Goal: Task Accomplishment & Management: Complete application form

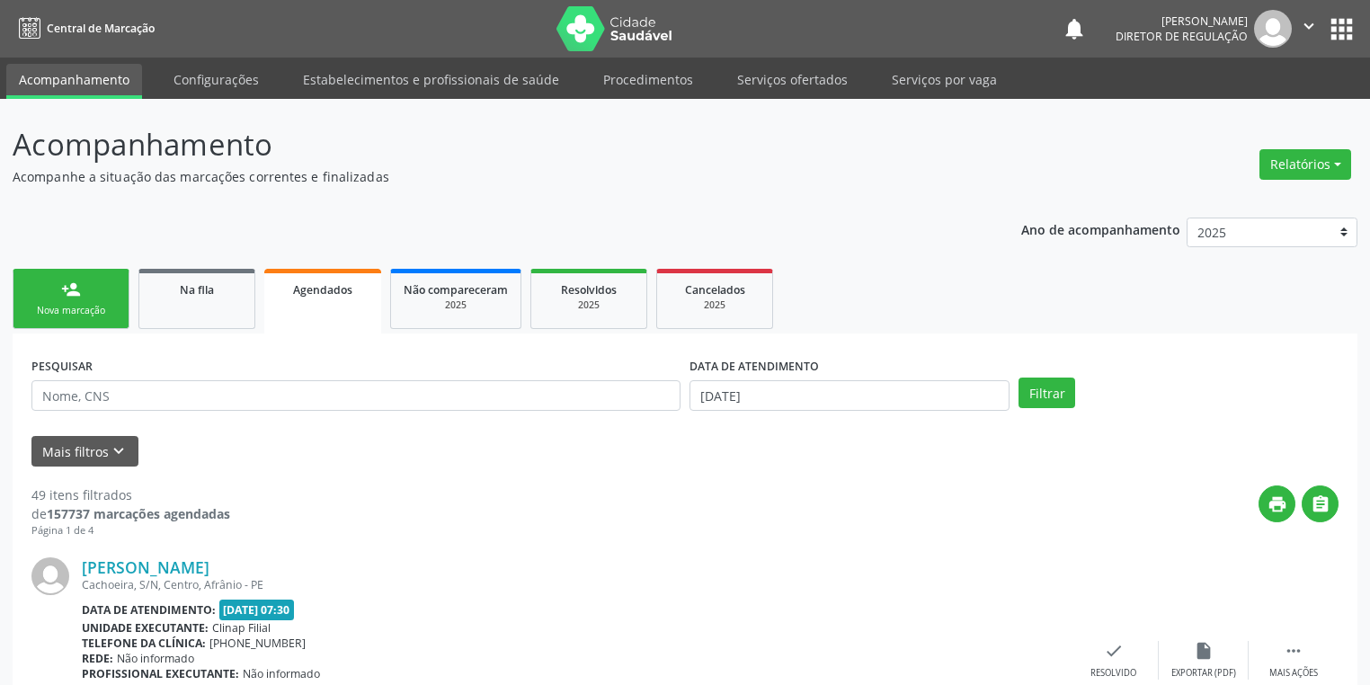
click at [67, 317] on div "Nova marcação" at bounding box center [71, 310] width 90 height 13
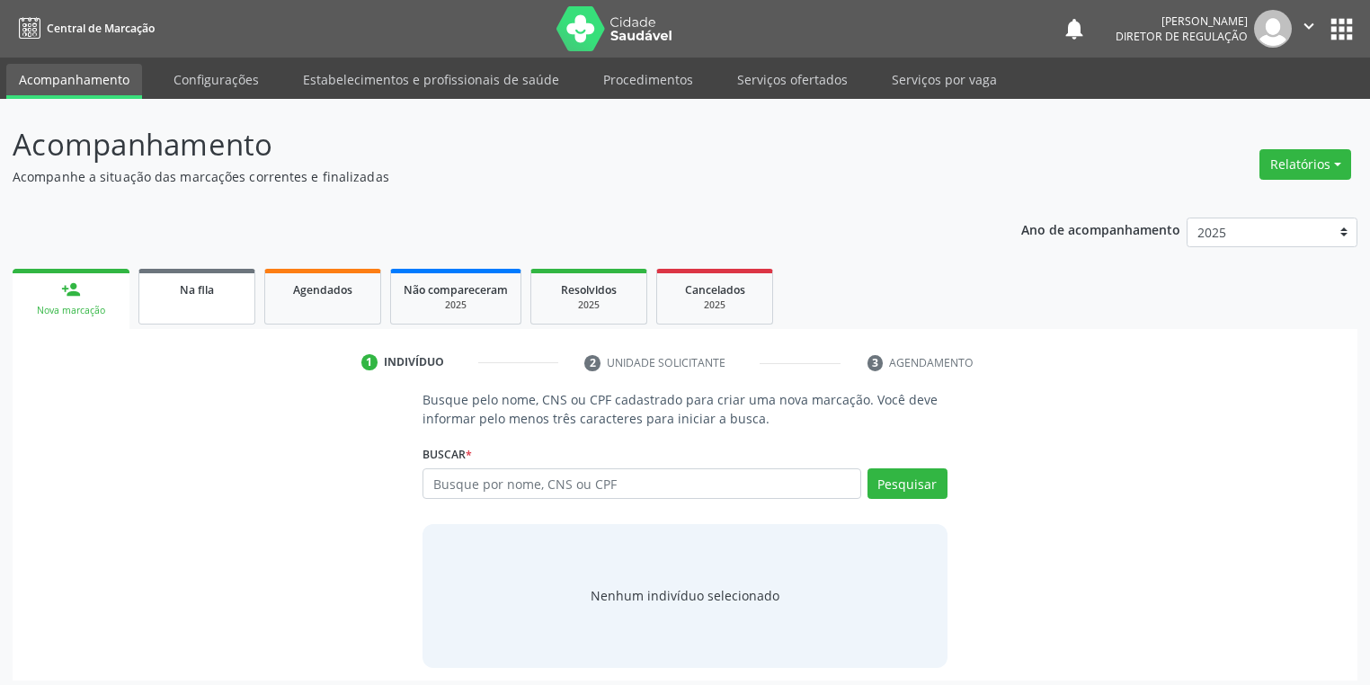
click at [226, 313] on link "Na fila" at bounding box center [196, 297] width 117 height 56
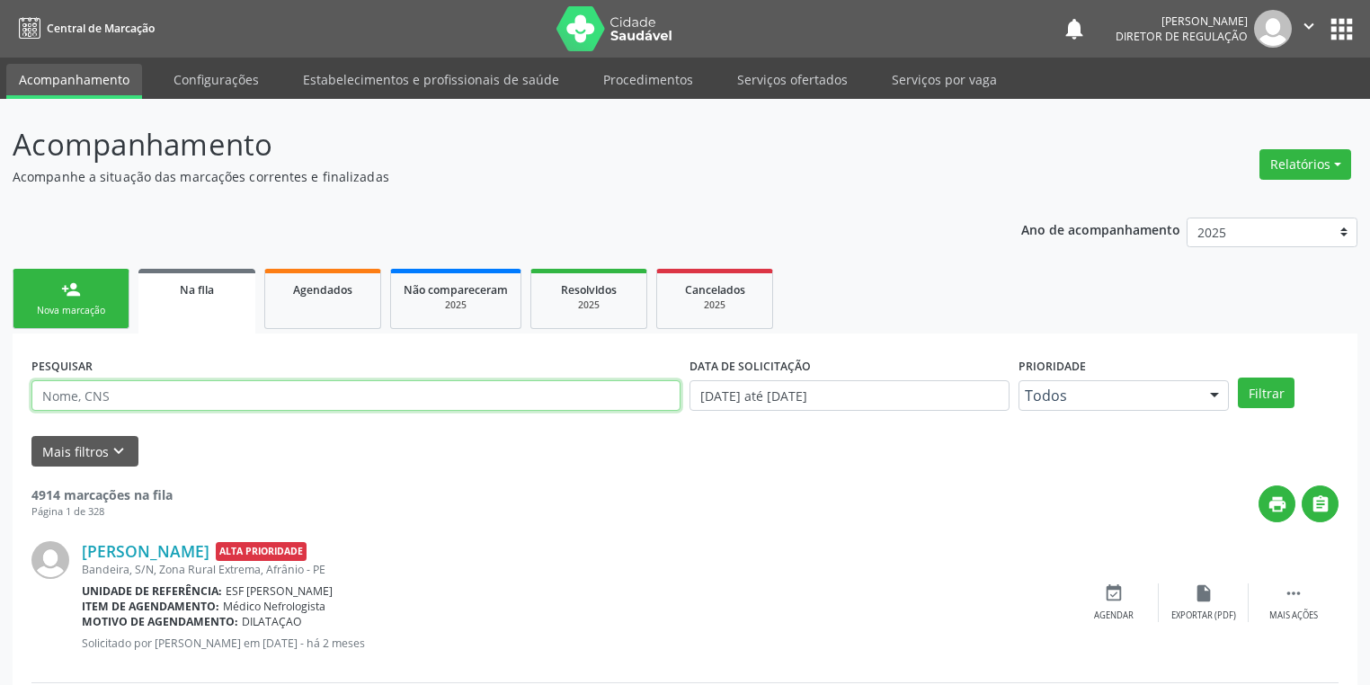
click at [153, 403] on input "text" at bounding box center [355, 395] width 649 height 31
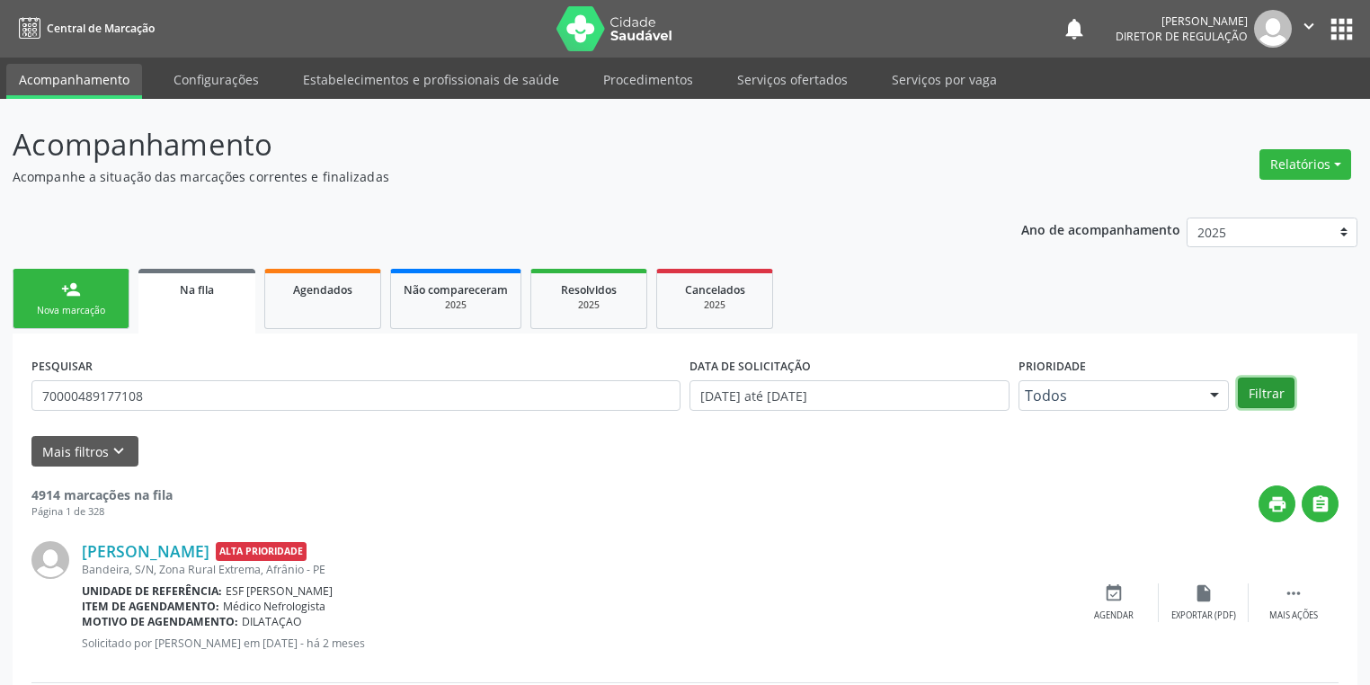
click at [1277, 392] on button "Filtrar" at bounding box center [1266, 393] width 57 height 31
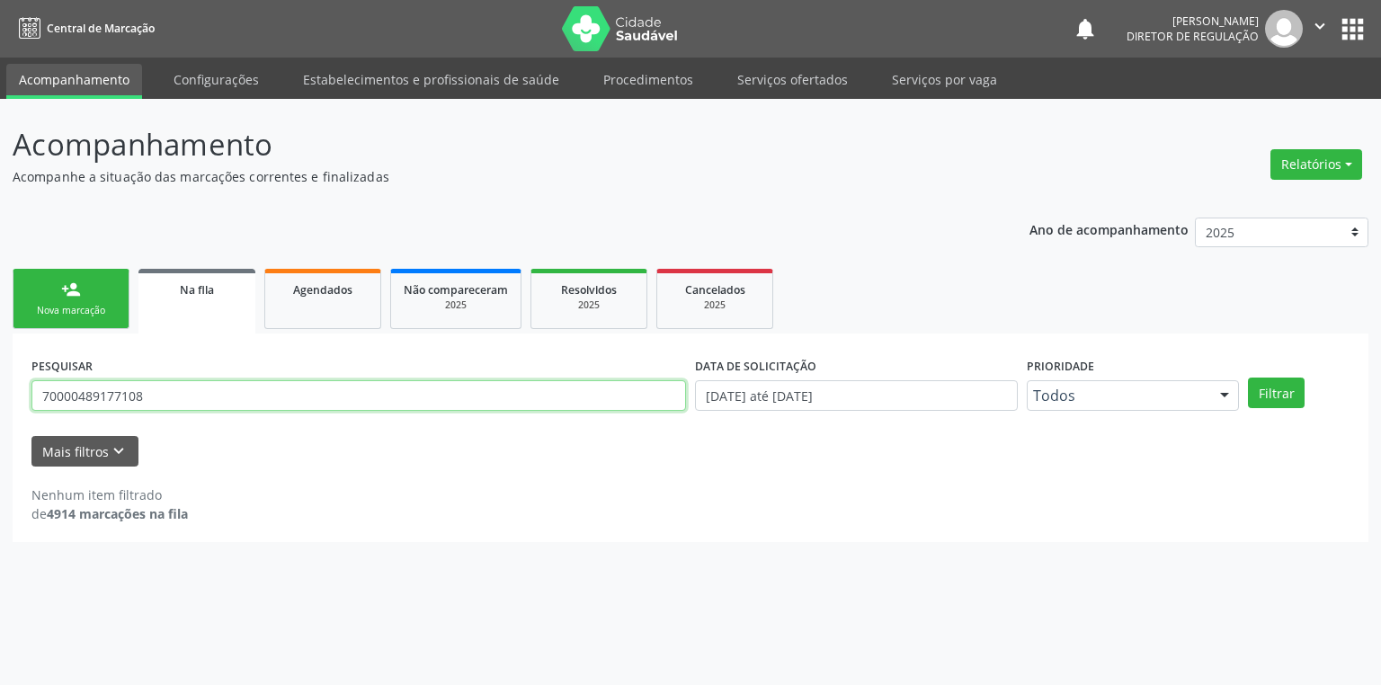
click at [178, 392] on input "70000489177108" at bounding box center [358, 395] width 655 height 31
type input "7"
click at [101, 317] on link "person_add Nova marcação" at bounding box center [71, 299] width 117 height 60
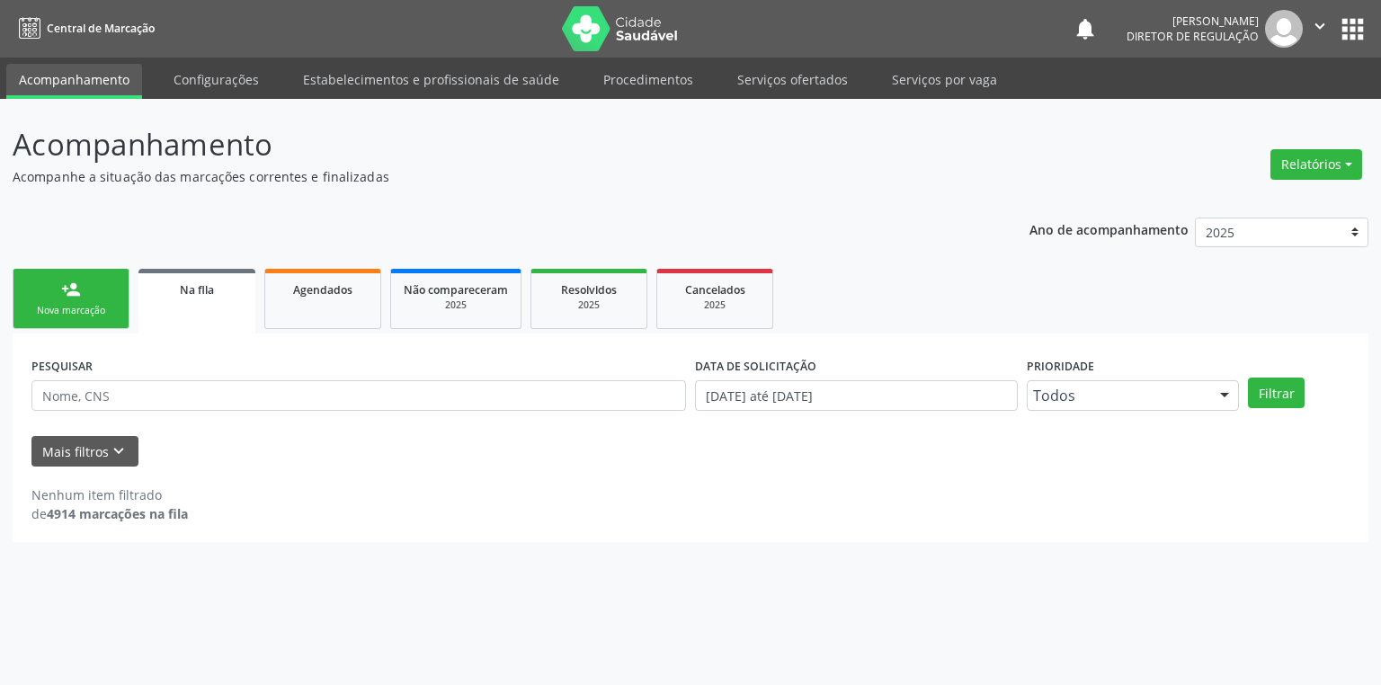
click at [101, 317] on link "person_add Nova marcação" at bounding box center [71, 299] width 117 height 60
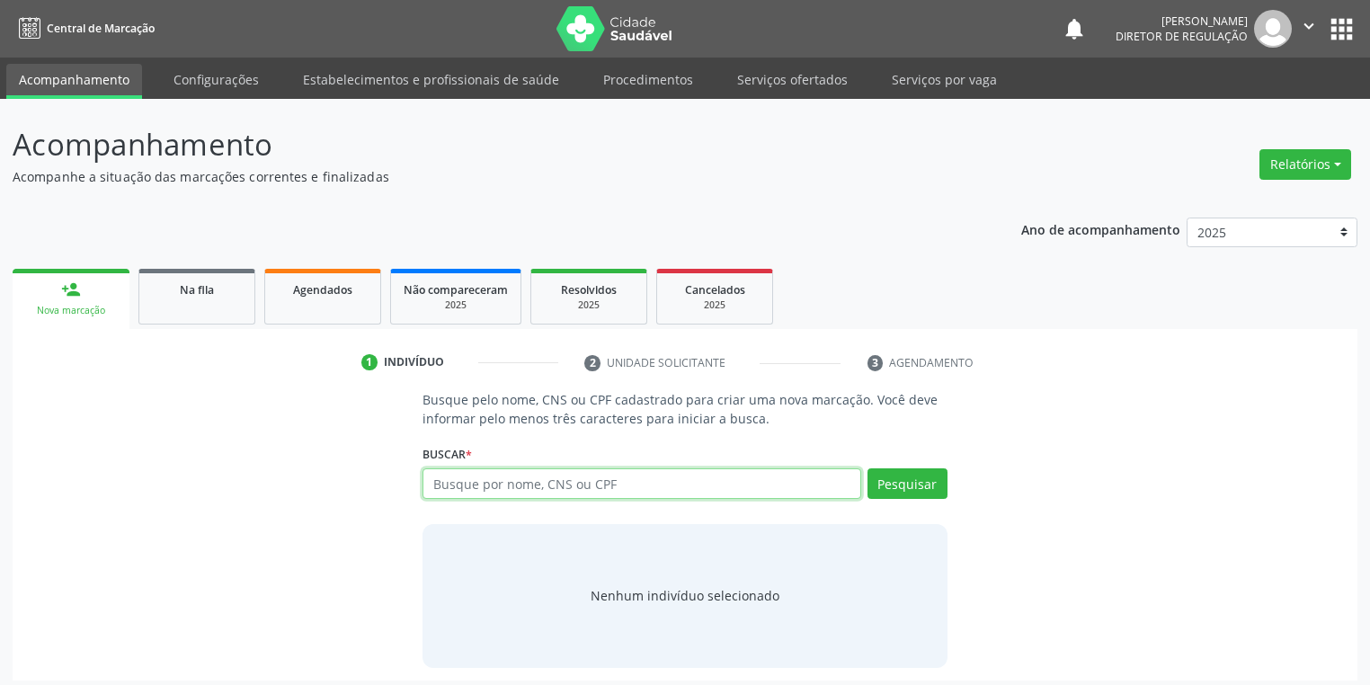
click at [477, 487] on input "text" at bounding box center [642, 483] width 439 height 31
type input "700004891767108"
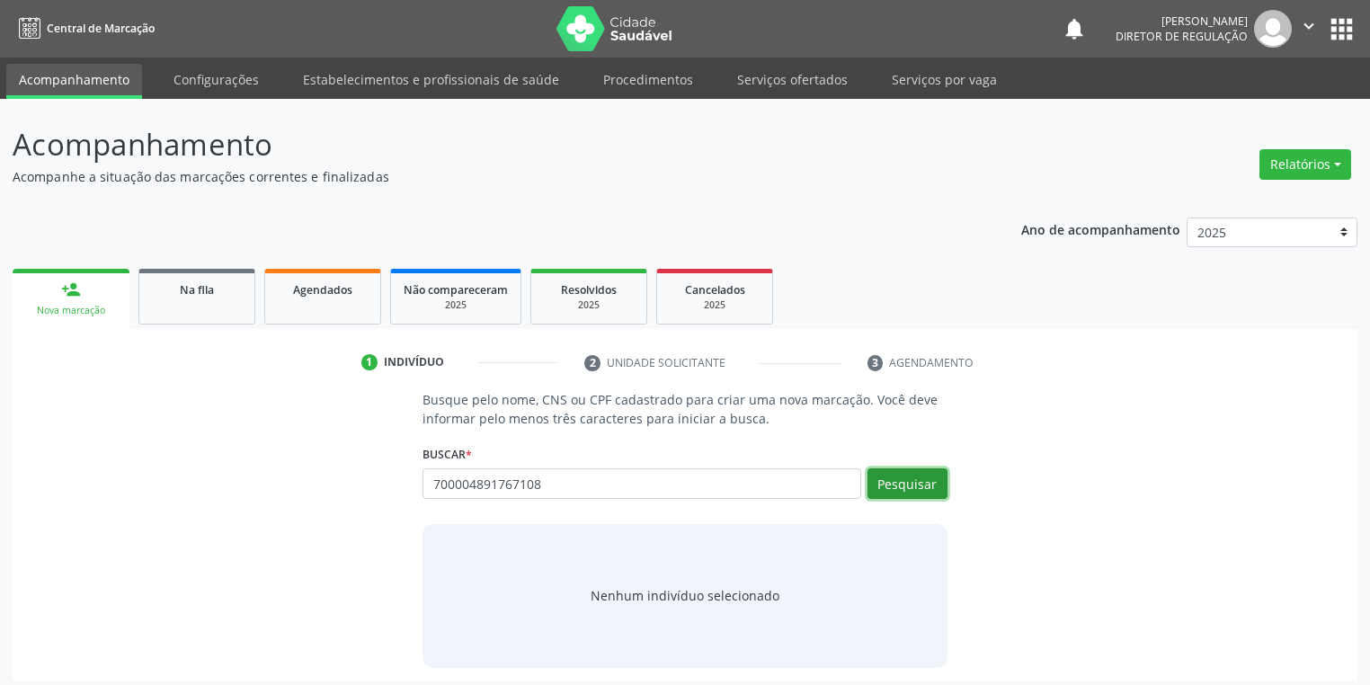
click at [889, 472] on button "Pesquisar" at bounding box center [908, 483] width 80 height 31
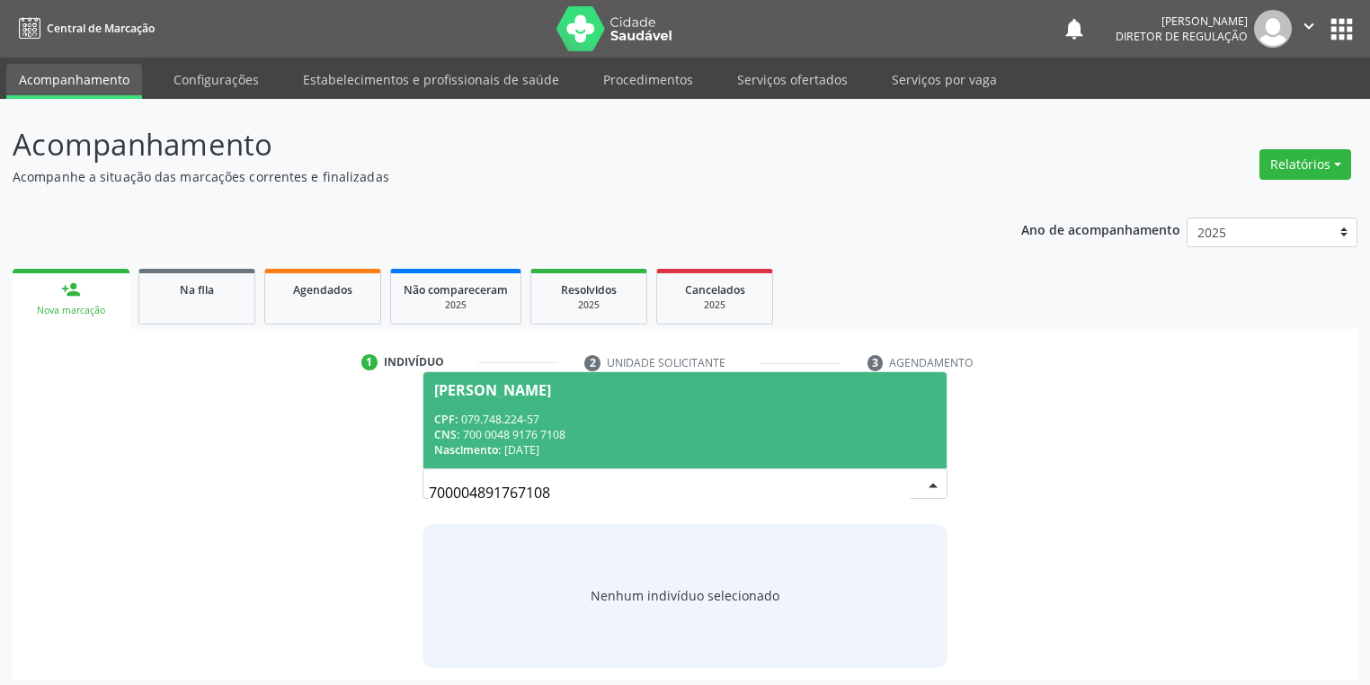
click at [537, 407] on span "[PERSON_NAME] CPF: 079.748.224-57 CNS: 700 0048 9176 7108 Nascimento: [DATE]" at bounding box center [685, 420] width 523 height 96
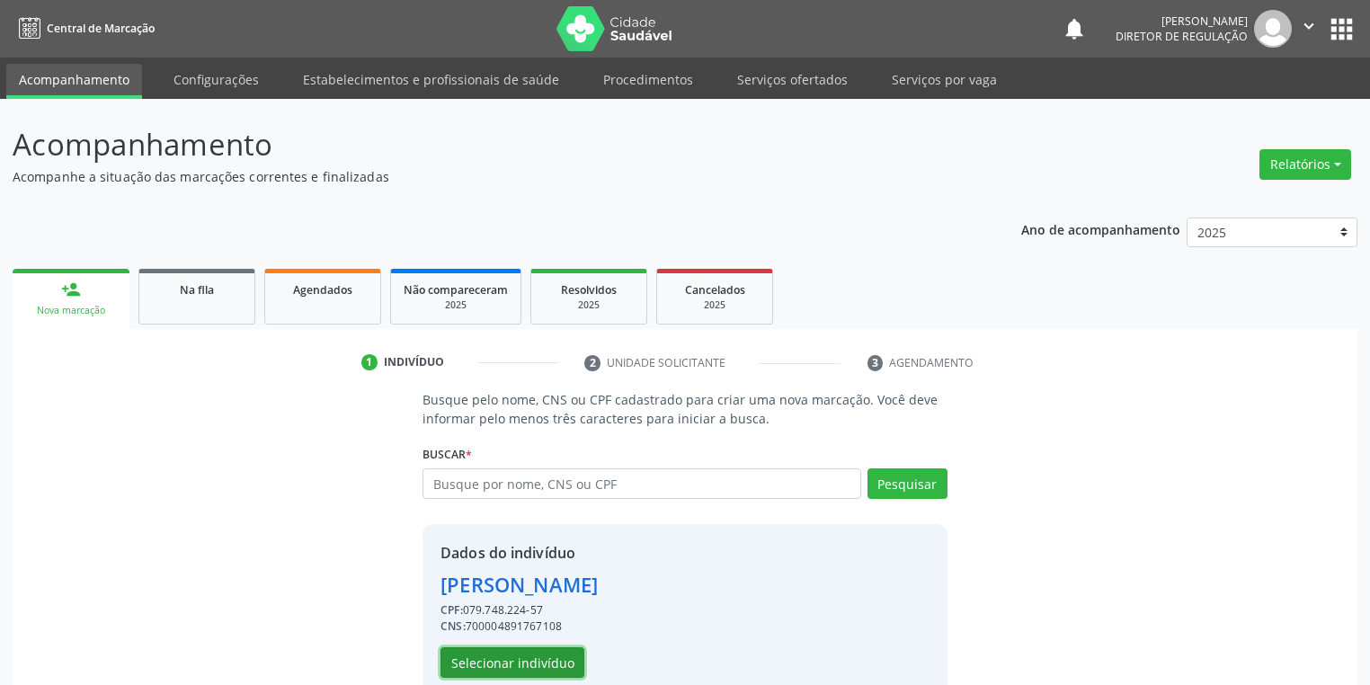
click at [482, 658] on button "Selecionar indivíduo" at bounding box center [513, 662] width 144 height 31
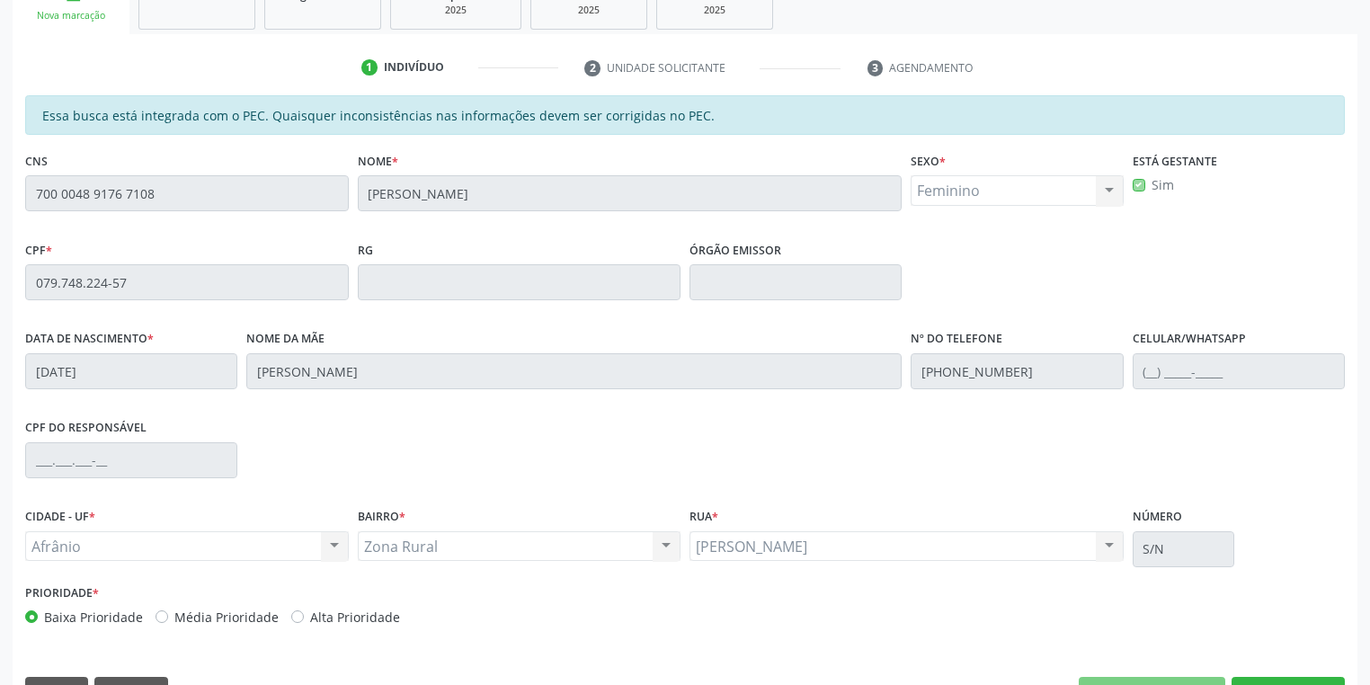
scroll to position [341, 0]
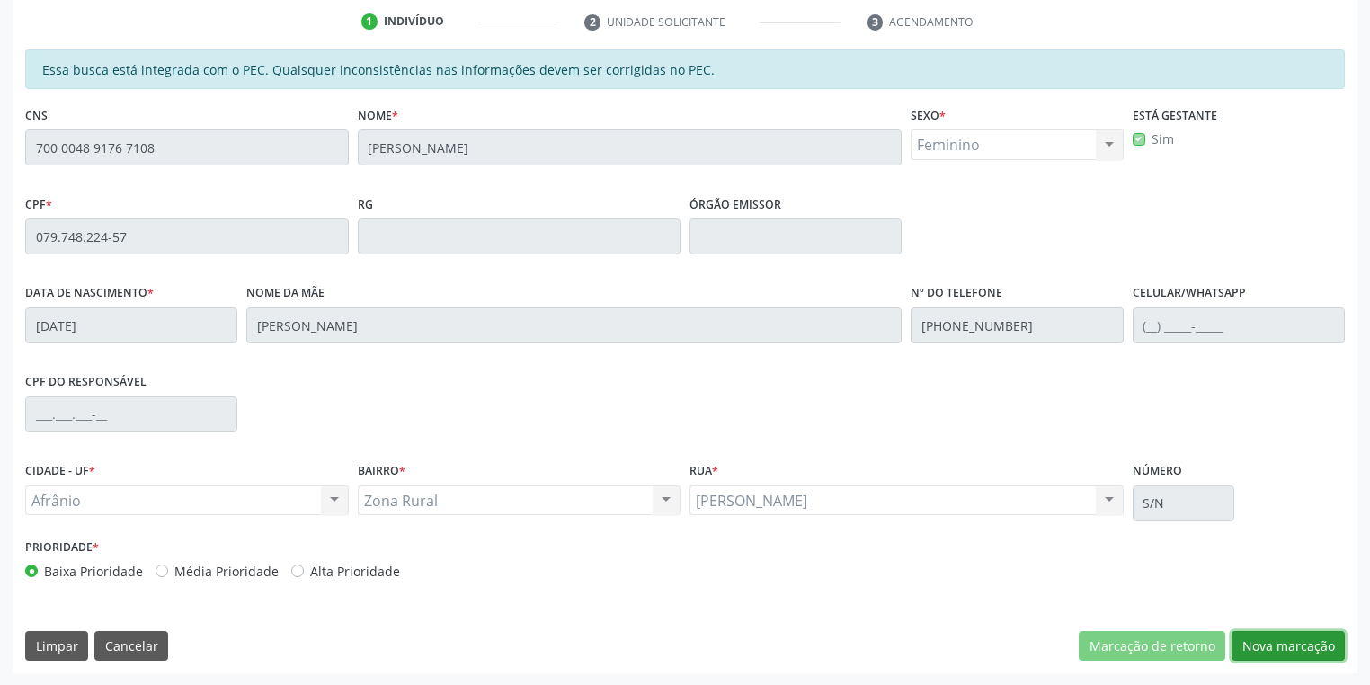
click at [1265, 647] on button "Nova marcação" at bounding box center [1288, 646] width 113 height 31
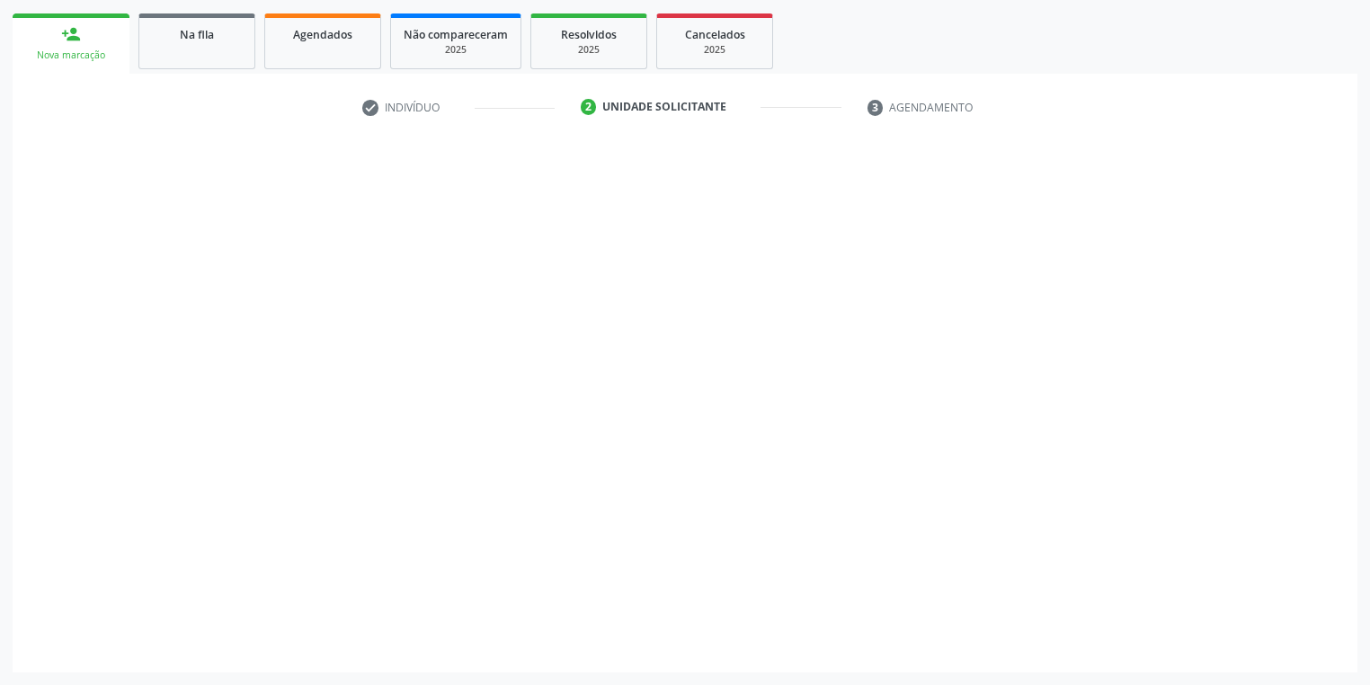
scroll to position [254, 0]
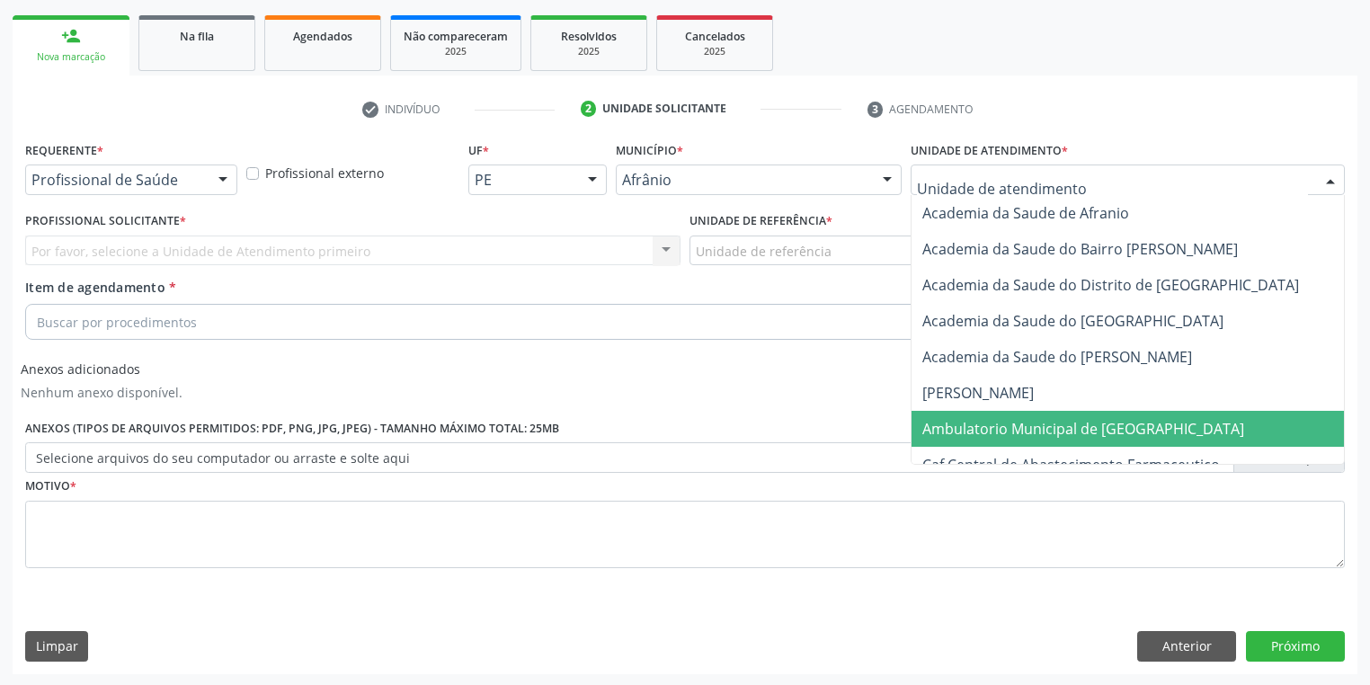
click at [993, 426] on span "Ambulatorio Municipal de [GEOGRAPHIC_DATA]" at bounding box center [1084, 429] width 322 height 20
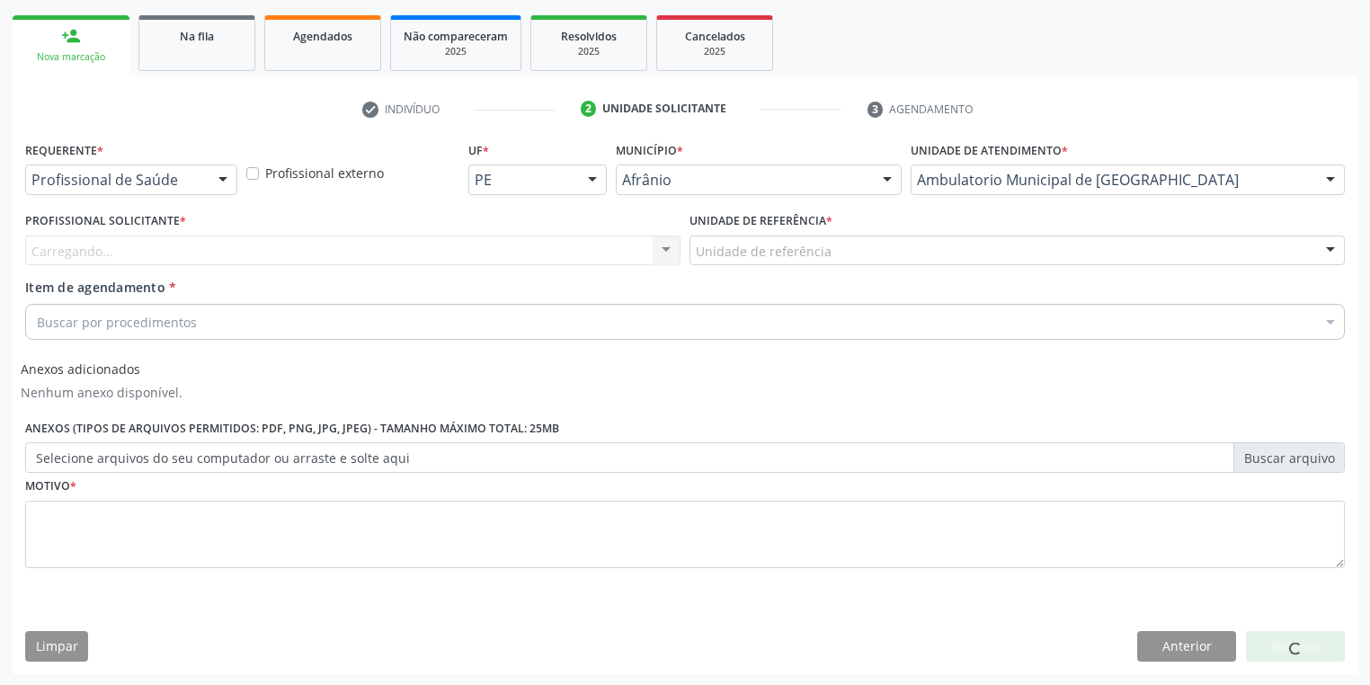
click at [745, 263] on div "Unidade de referência" at bounding box center [1018, 251] width 656 height 31
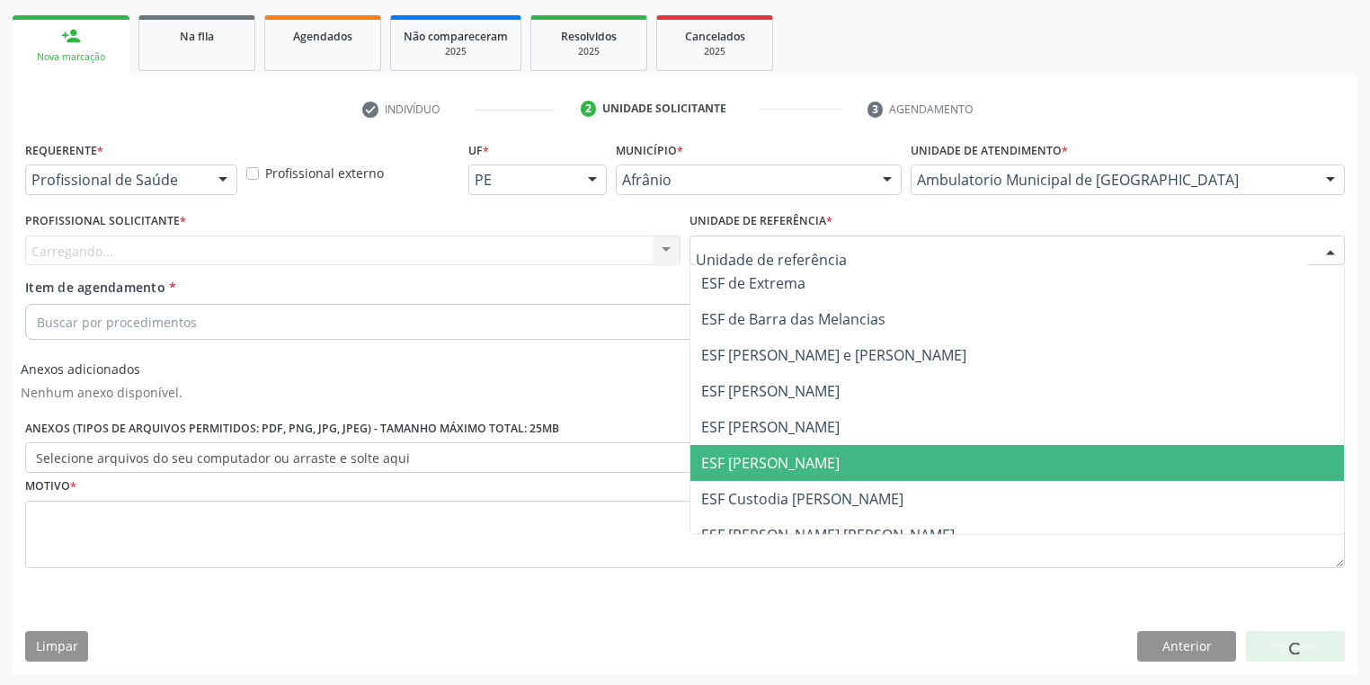
click at [757, 459] on span "ESF [PERSON_NAME]" at bounding box center [770, 463] width 138 height 20
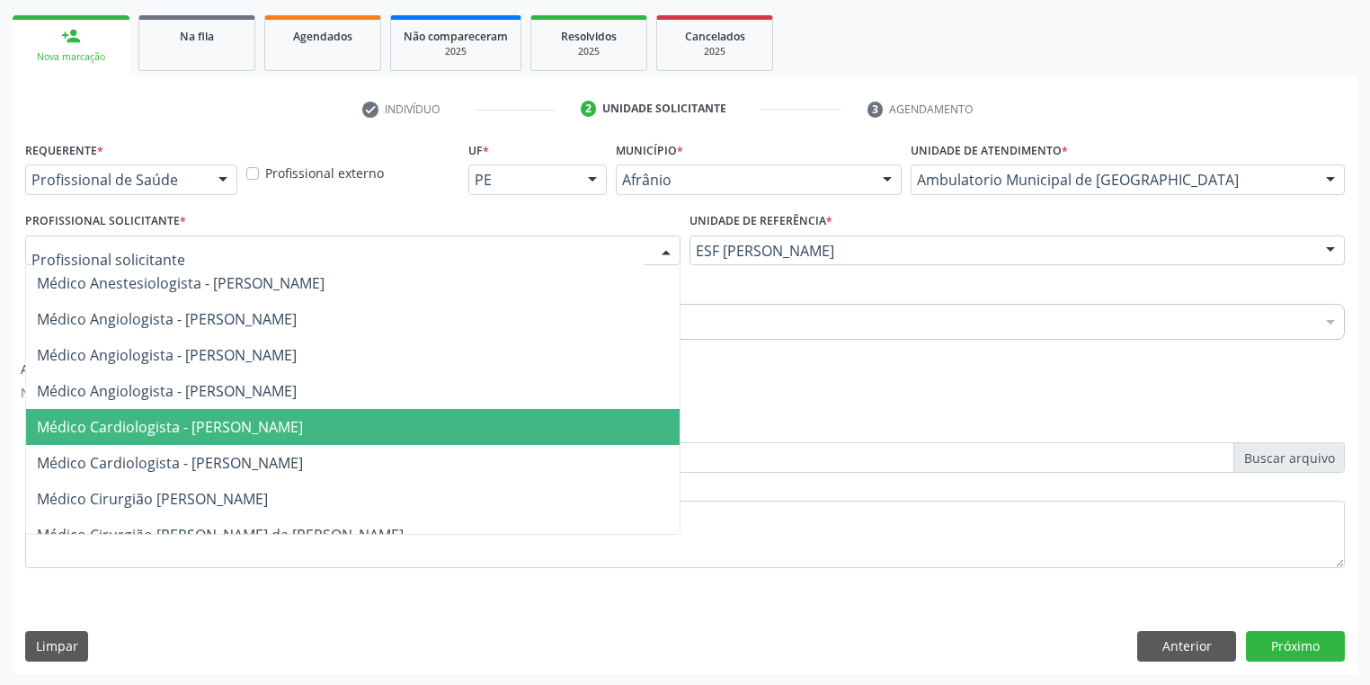
click at [162, 433] on span "Médico Cardiologista - [PERSON_NAME]" at bounding box center [170, 427] width 266 height 20
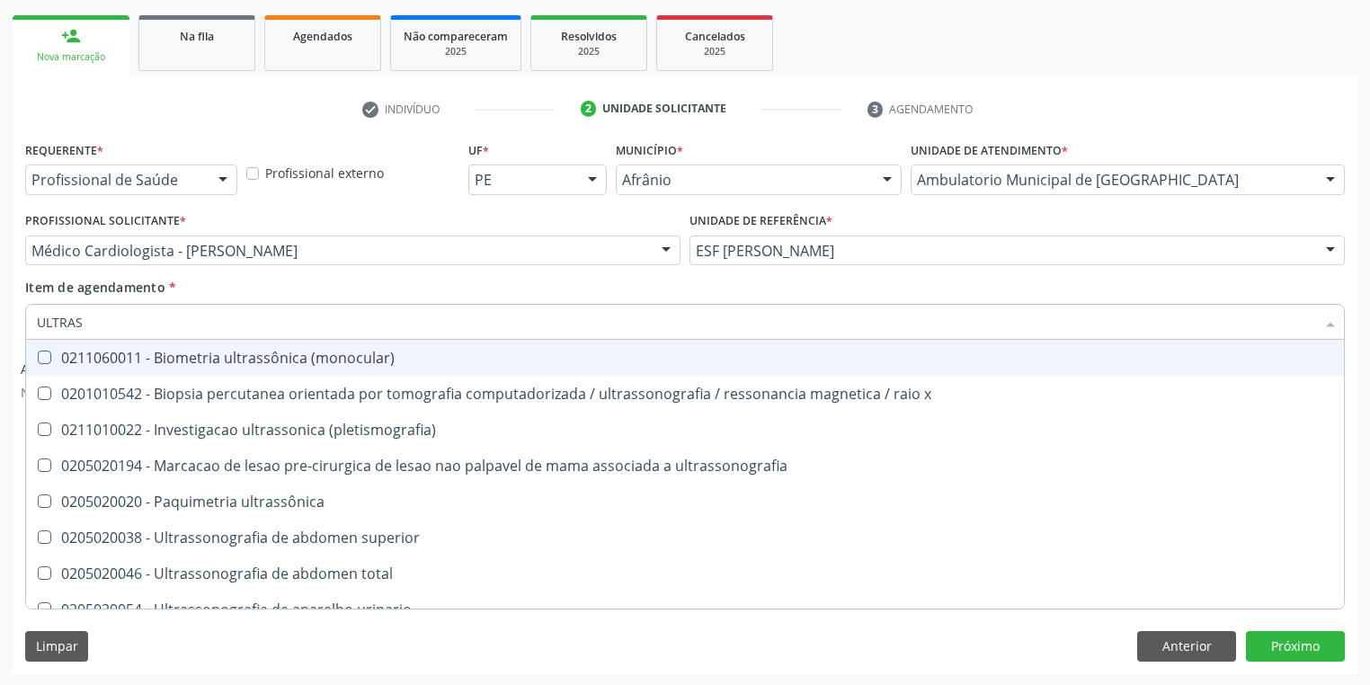
type input "ULTRASS"
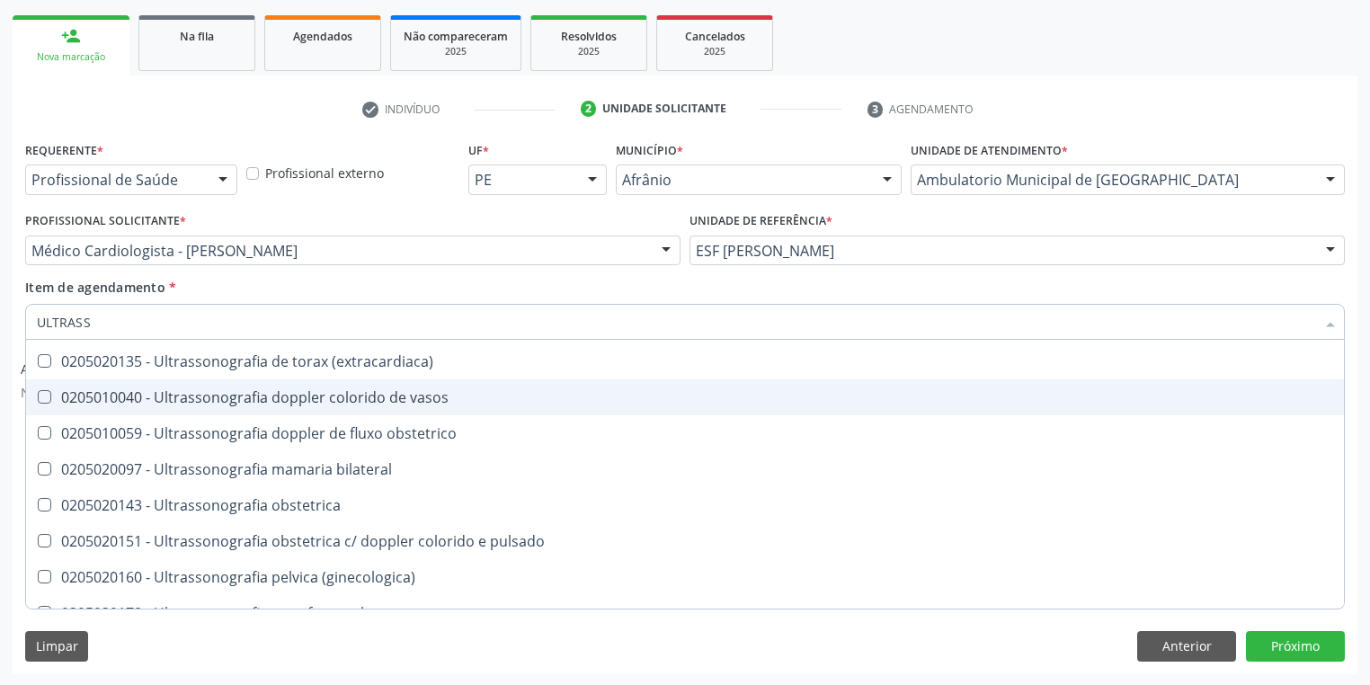
scroll to position [504, 0]
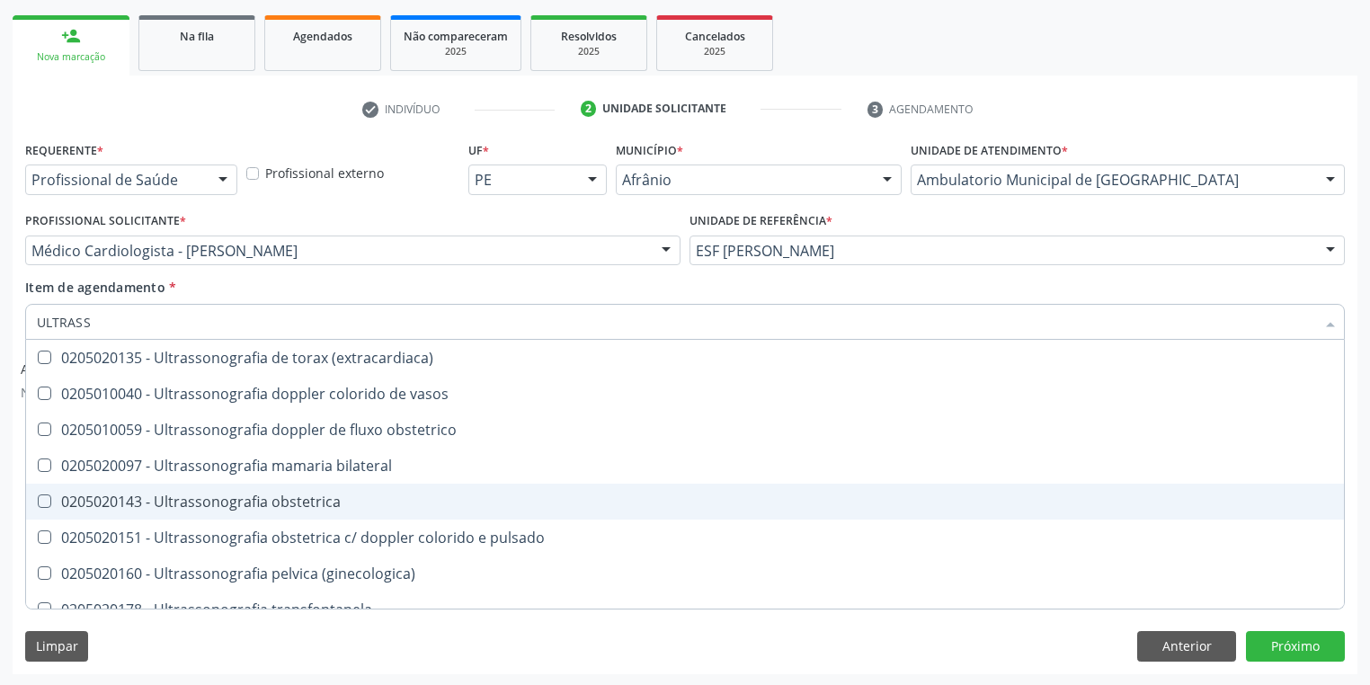
click at [337, 504] on div "0205020143 - Ultrassonografia obstetrica" at bounding box center [685, 502] width 1297 height 14
checkbox obstetrica "true"
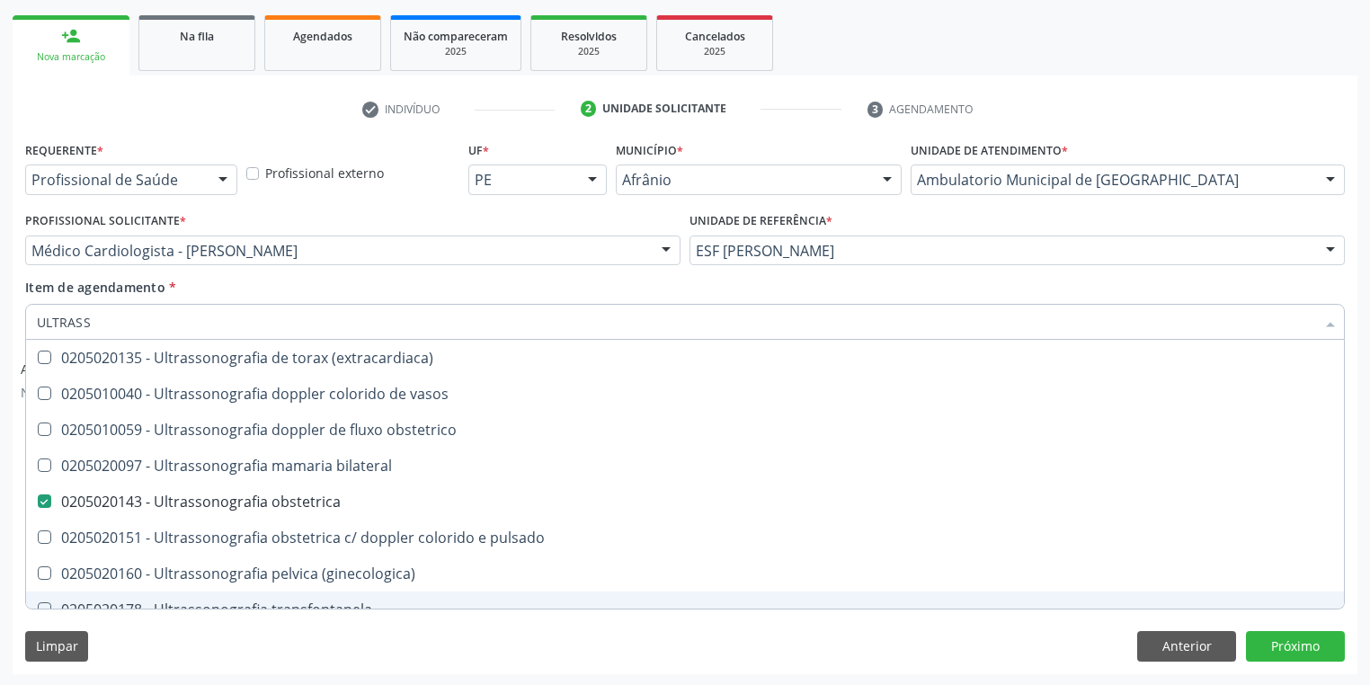
click at [174, 638] on div "Limpar Anterior Próximo" at bounding box center [685, 646] width 1320 height 31
checkbox x "true"
checkbox obstetrica "false"
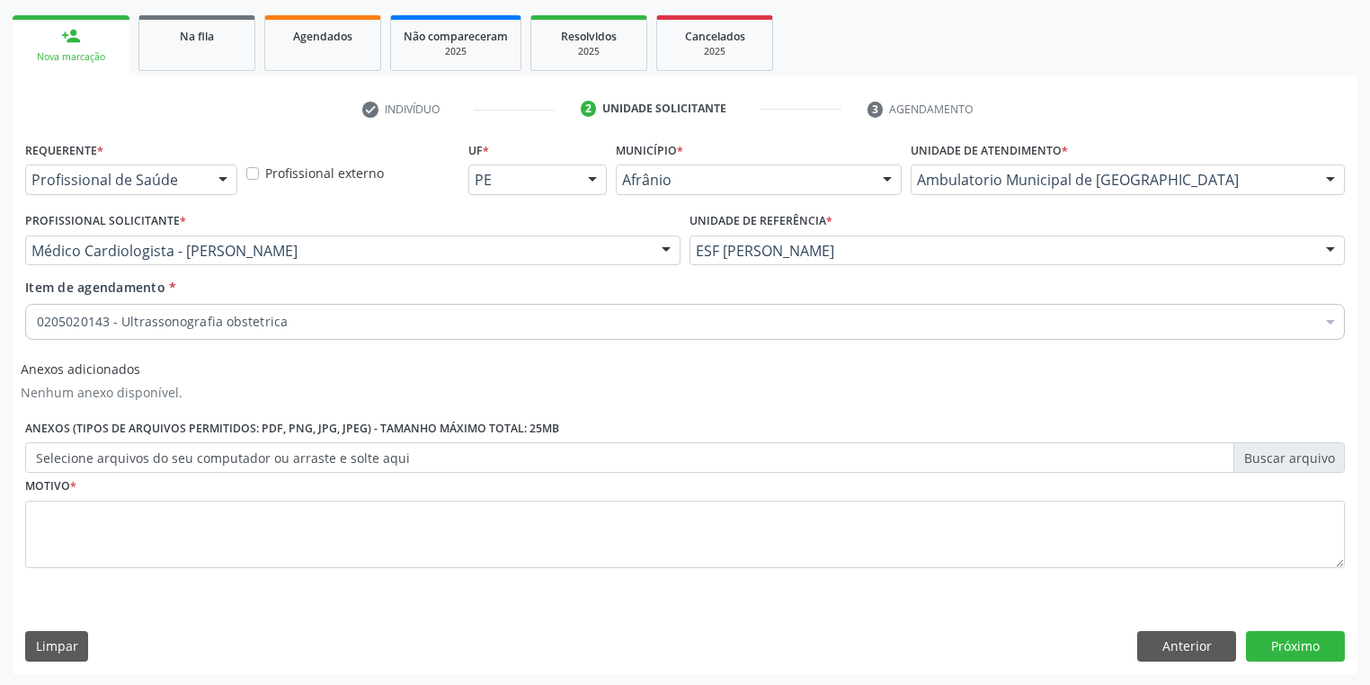
scroll to position [0, 0]
click at [94, 540] on textarea at bounding box center [685, 535] width 1320 height 68
type textarea "*"
click at [1273, 647] on button "Próximo" at bounding box center [1295, 646] width 99 height 31
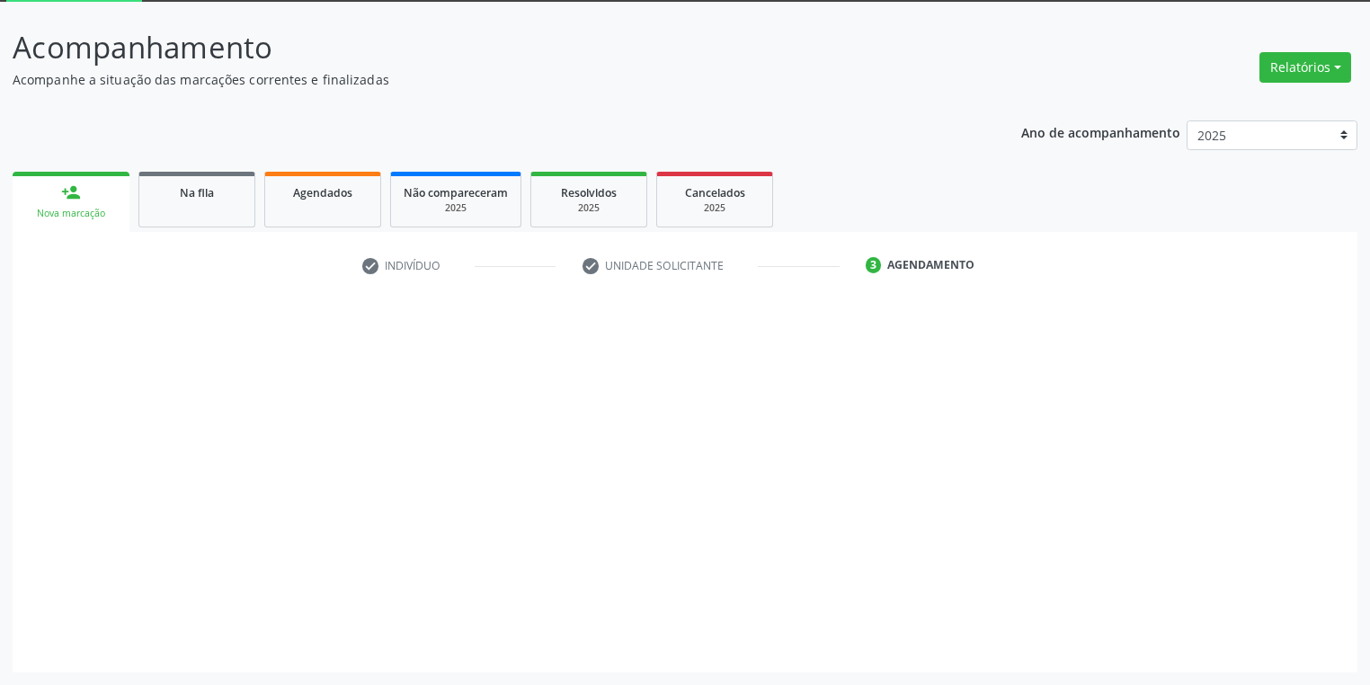
scroll to position [96, 0]
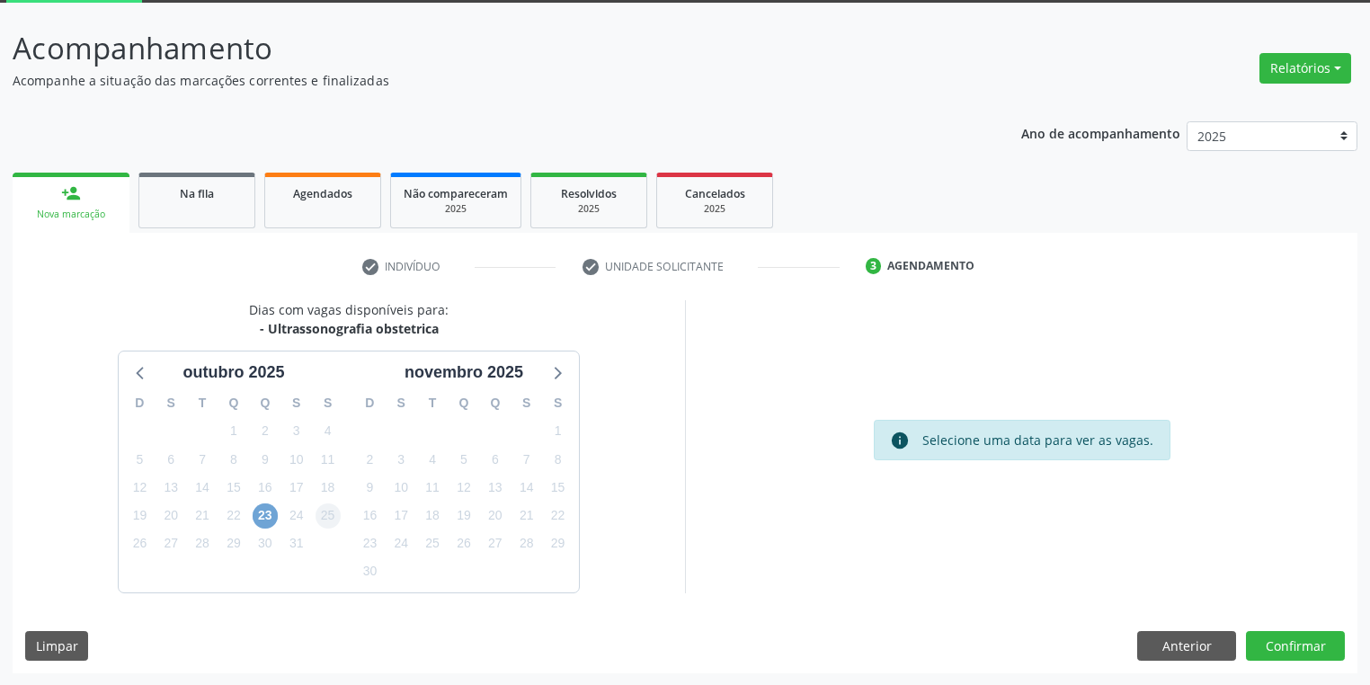
drag, startPoint x: 267, startPoint y: 516, endPoint x: 326, endPoint y: 517, distance: 59.4
click at [267, 517] on span "23" at bounding box center [265, 516] width 25 height 25
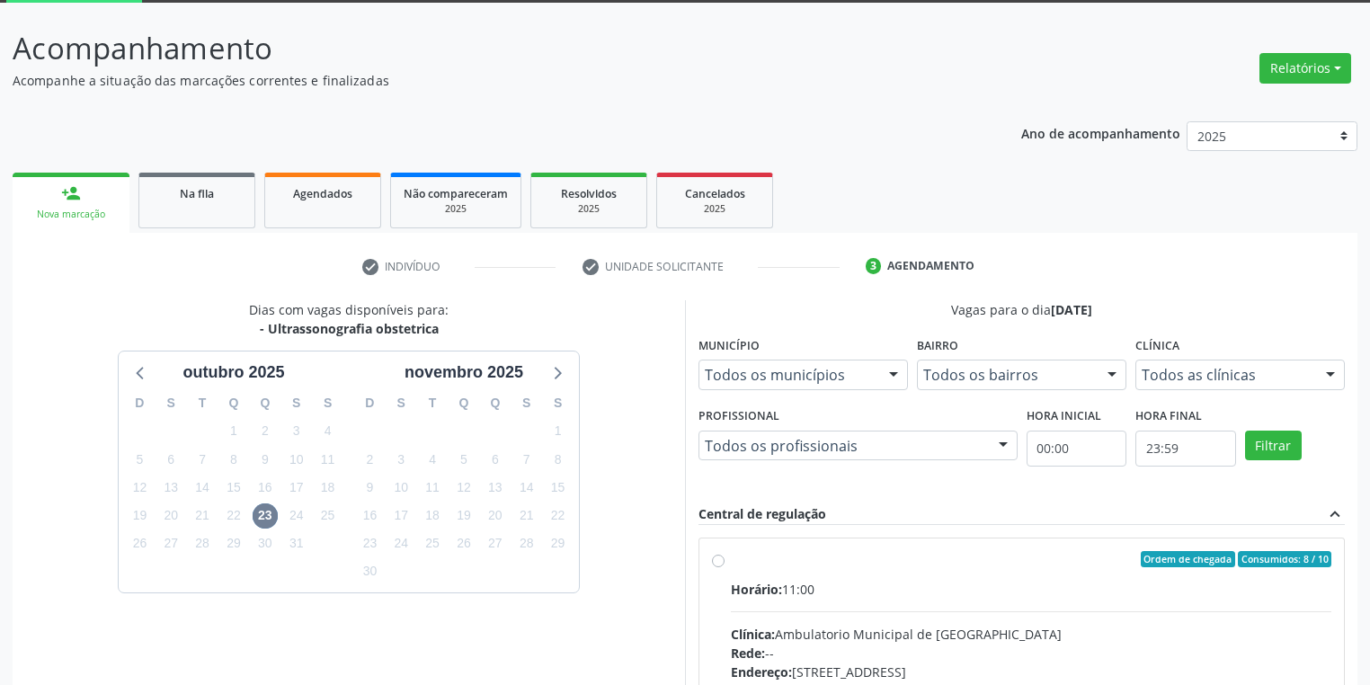
click at [1085, 580] on div "Horário: 11:00" at bounding box center [1031, 589] width 601 height 19
click at [725, 567] on input "Ordem de chegada Consumidos: 8 / 10 Horário: 11:00 Clínica: Ambulatorio Municip…" at bounding box center [718, 559] width 13 height 16
radio input "true"
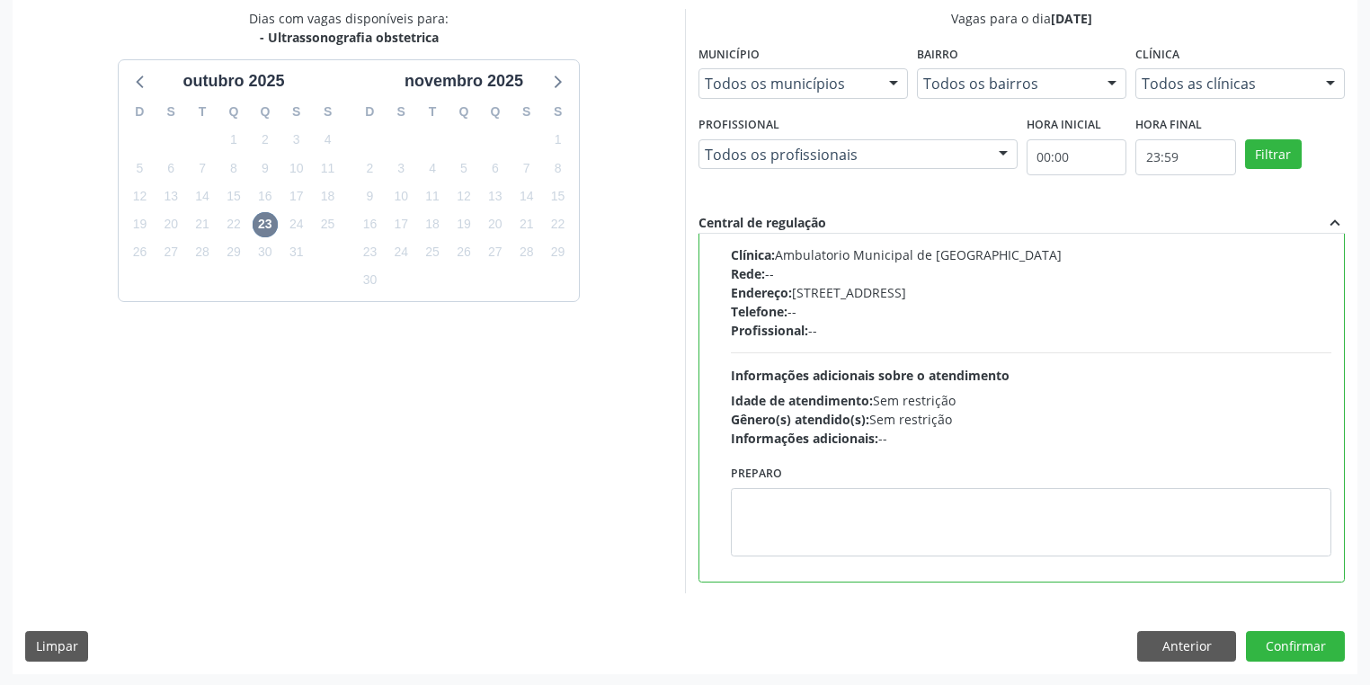
scroll to position [388, 0]
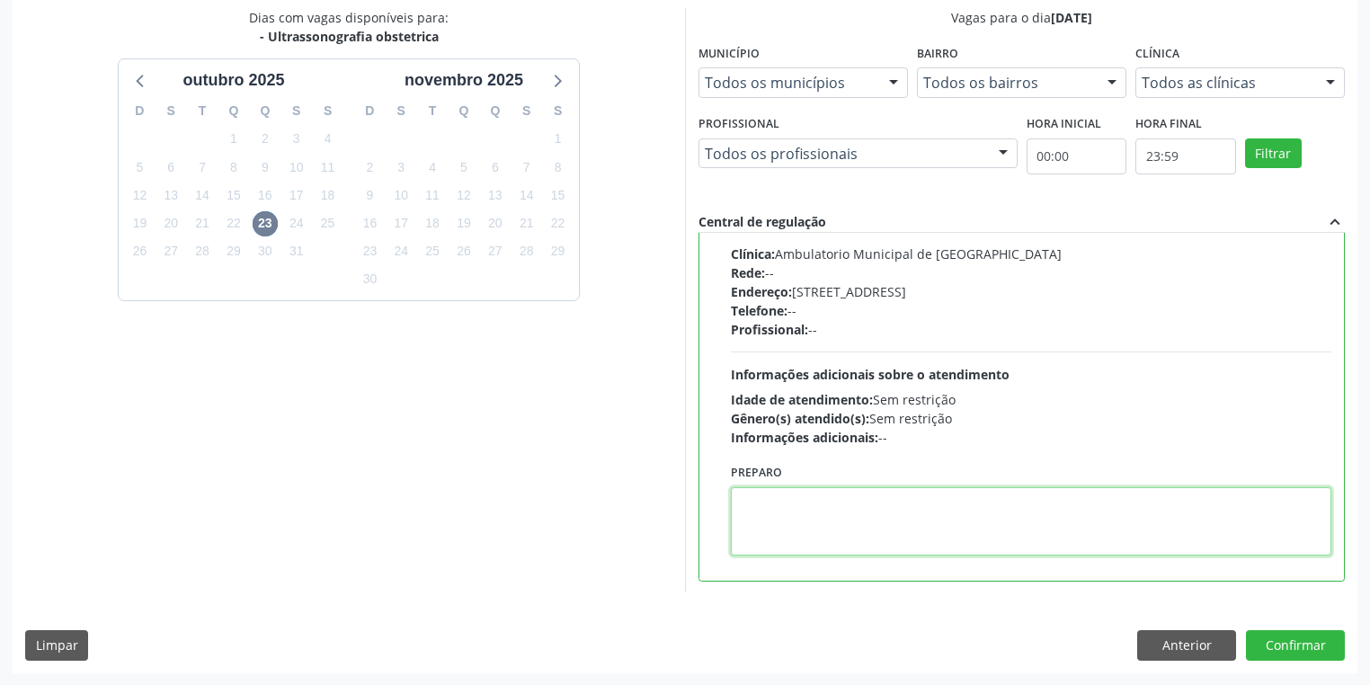
click at [796, 536] on textarea at bounding box center [1031, 521] width 601 height 68
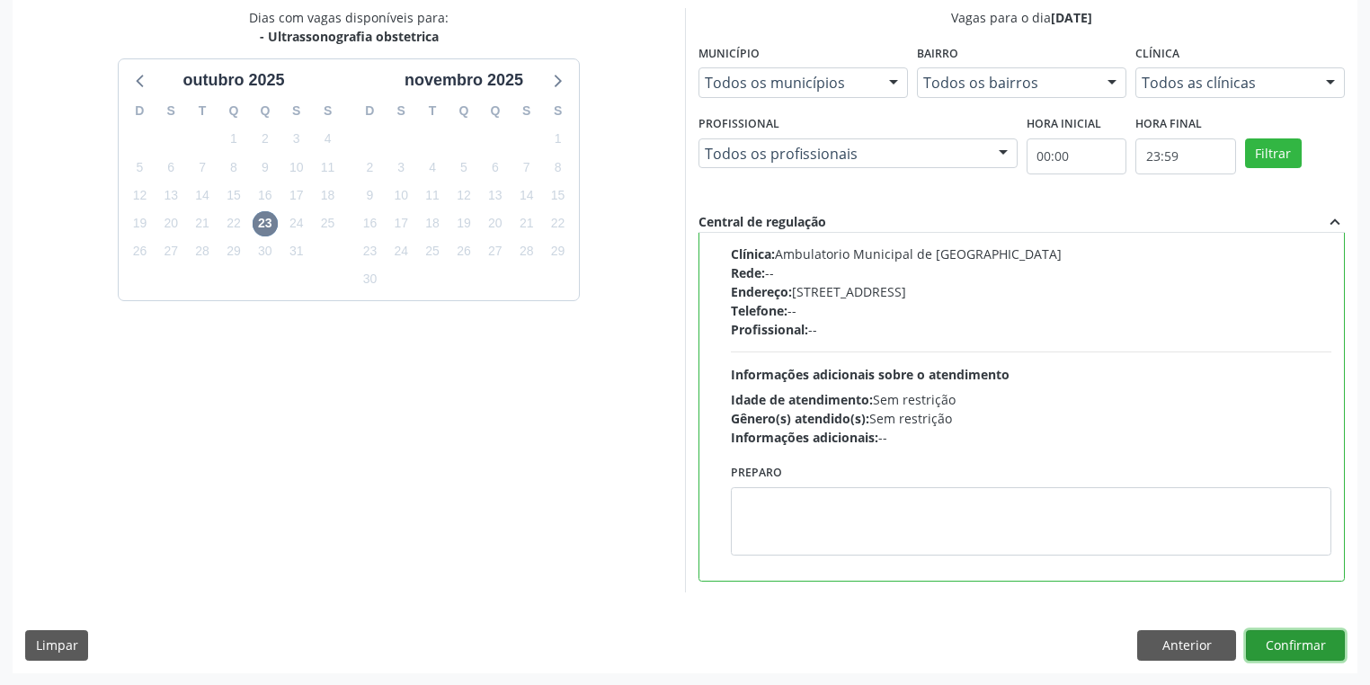
click at [1305, 644] on button "Confirmar" at bounding box center [1295, 645] width 99 height 31
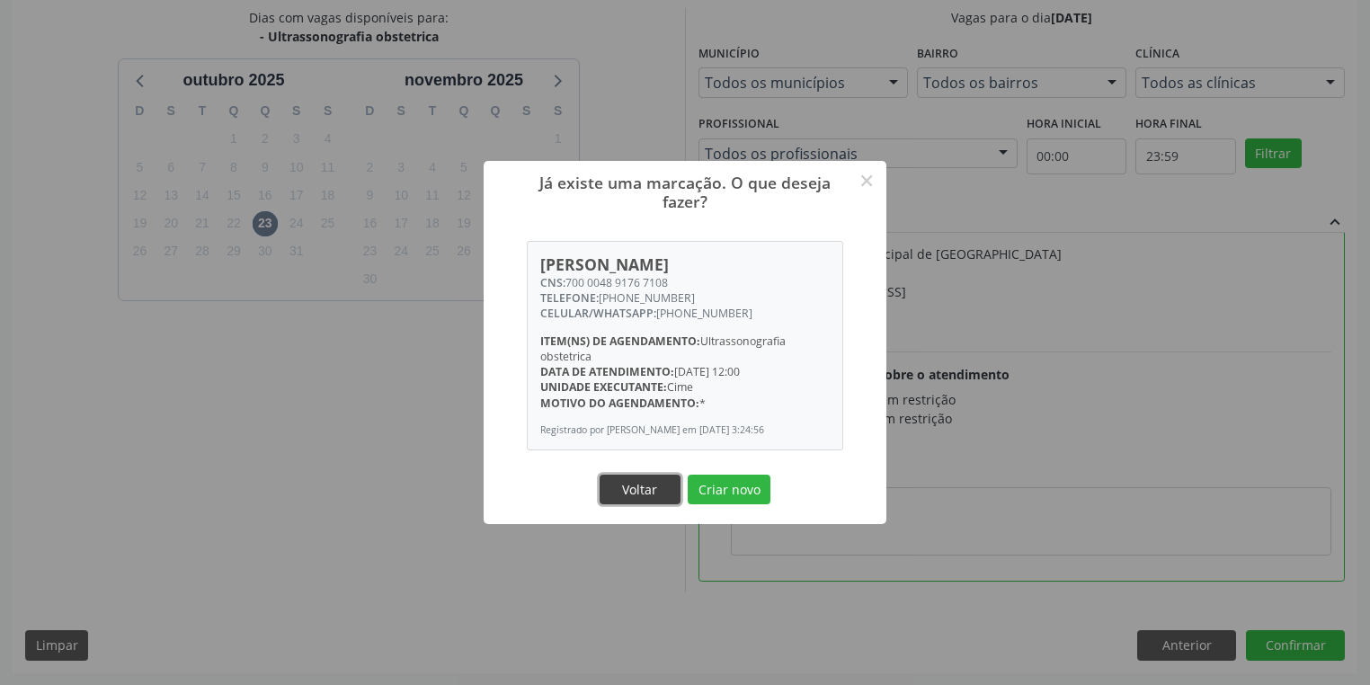
click at [631, 505] on button "Voltar" at bounding box center [640, 490] width 81 height 31
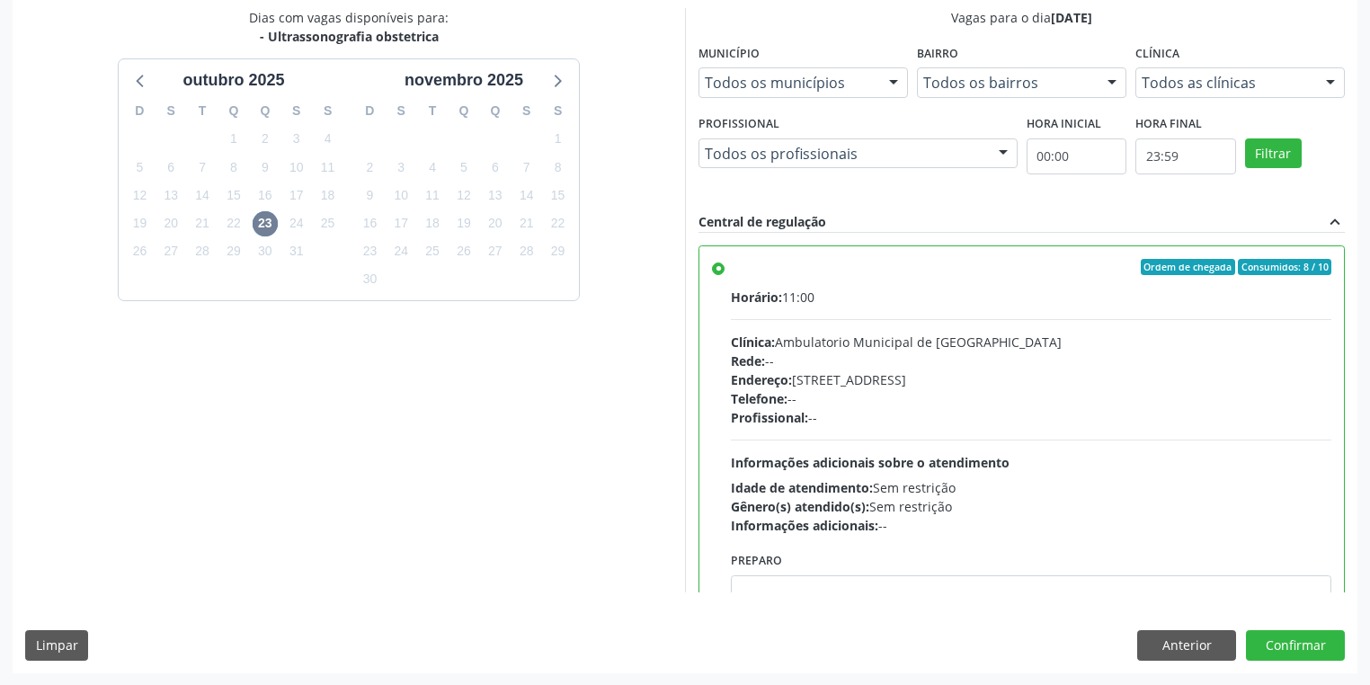
scroll to position [0, 0]
click at [1291, 649] on button "Confirmar" at bounding box center [1295, 645] width 99 height 31
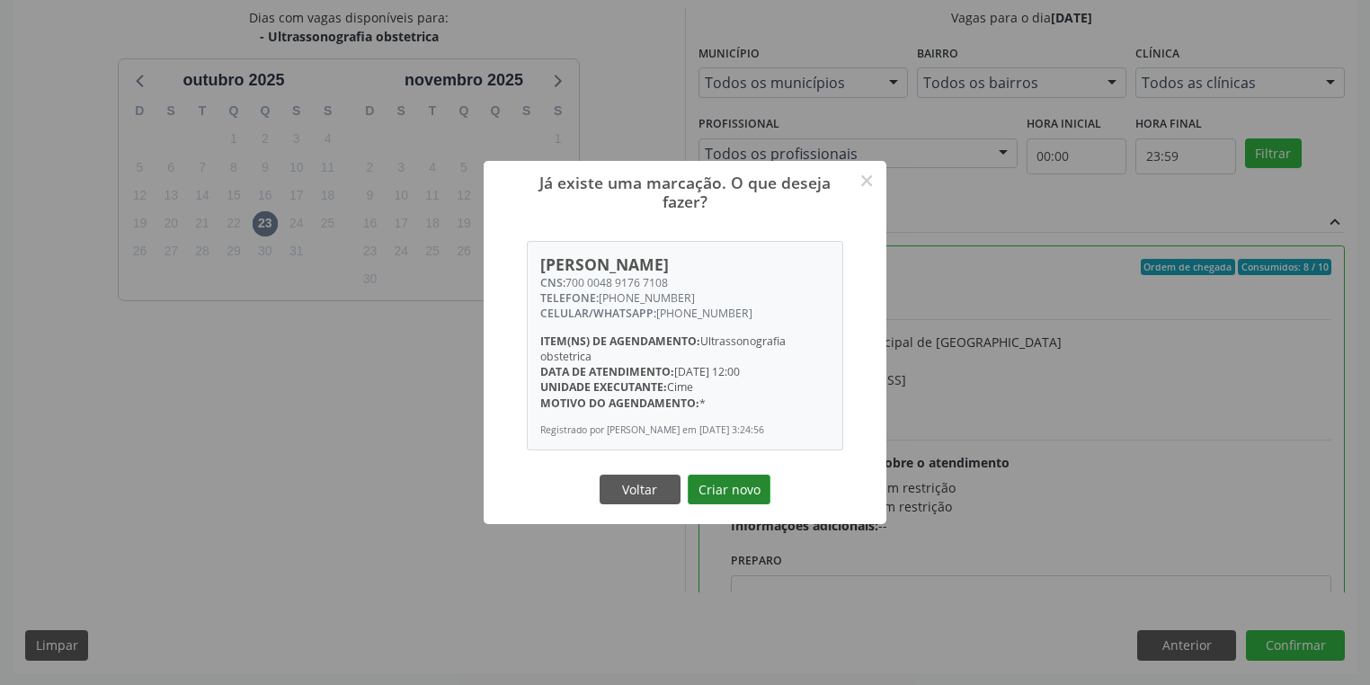
click at [714, 500] on button "Criar novo" at bounding box center [729, 490] width 83 height 31
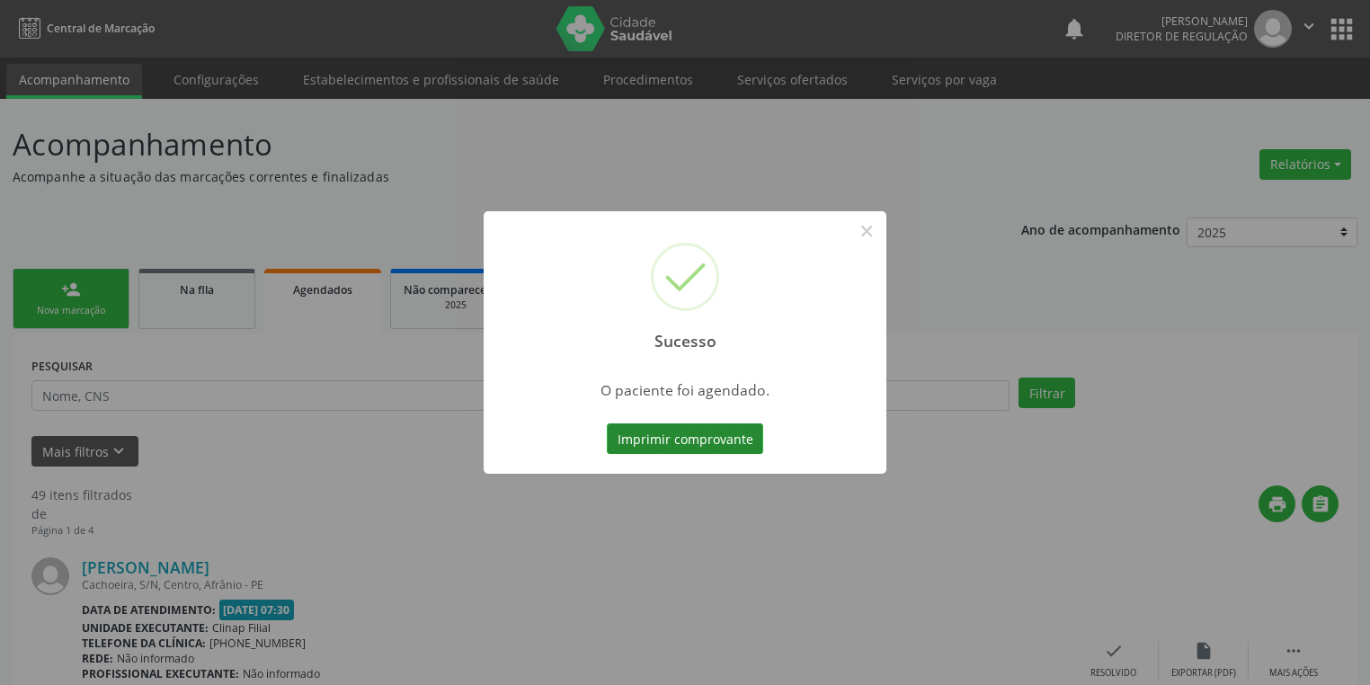
click at [701, 435] on button "Imprimir comprovante" at bounding box center [685, 439] width 156 height 31
